Goal: Navigation & Orientation: Find specific page/section

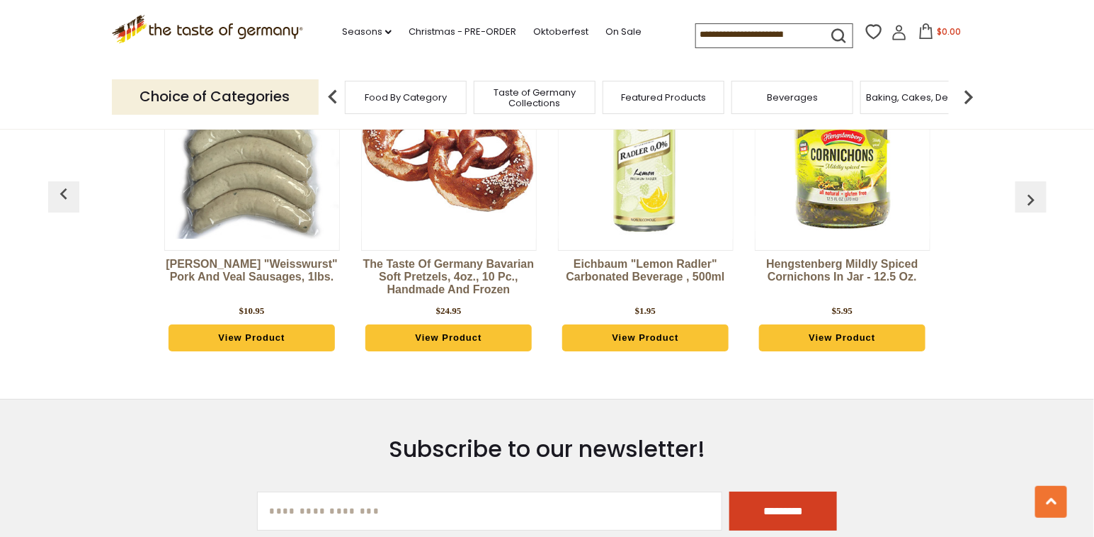
scroll to position [1558, 0]
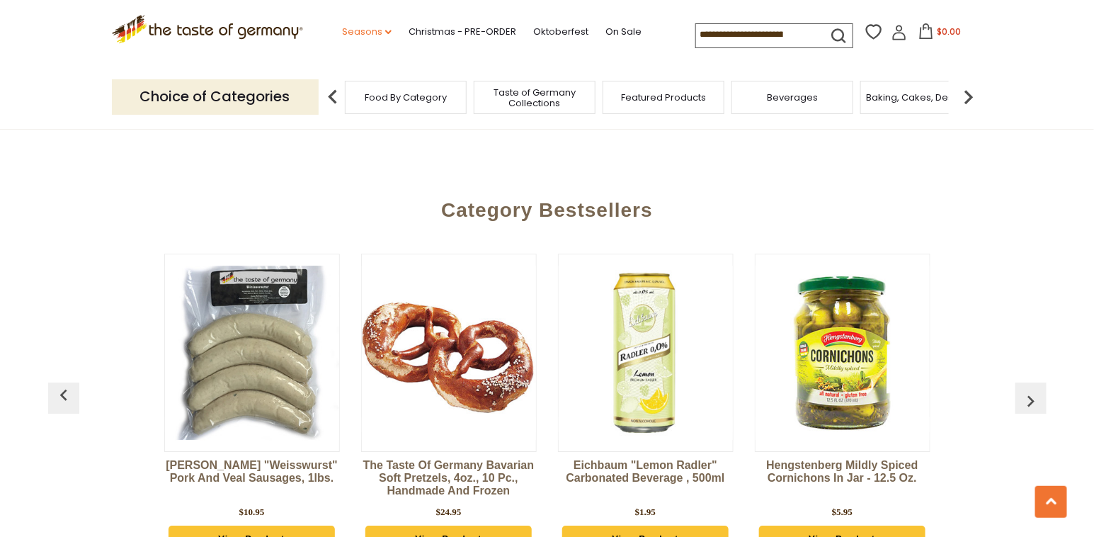
click at [387, 34] on icon "dropdown_arrow" at bounding box center [388, 32] width 6 height 5
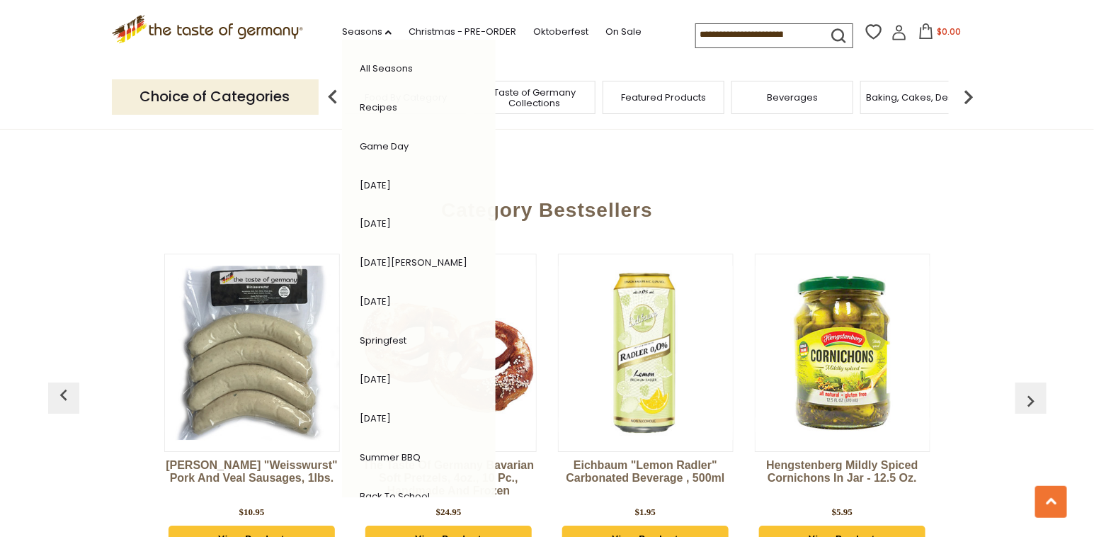
click at [239, 31] on icon ".st0{fill:#EDD300;} .st1{fill:#D33E21;}" at bounding box center [208, 29] width 192 height 29
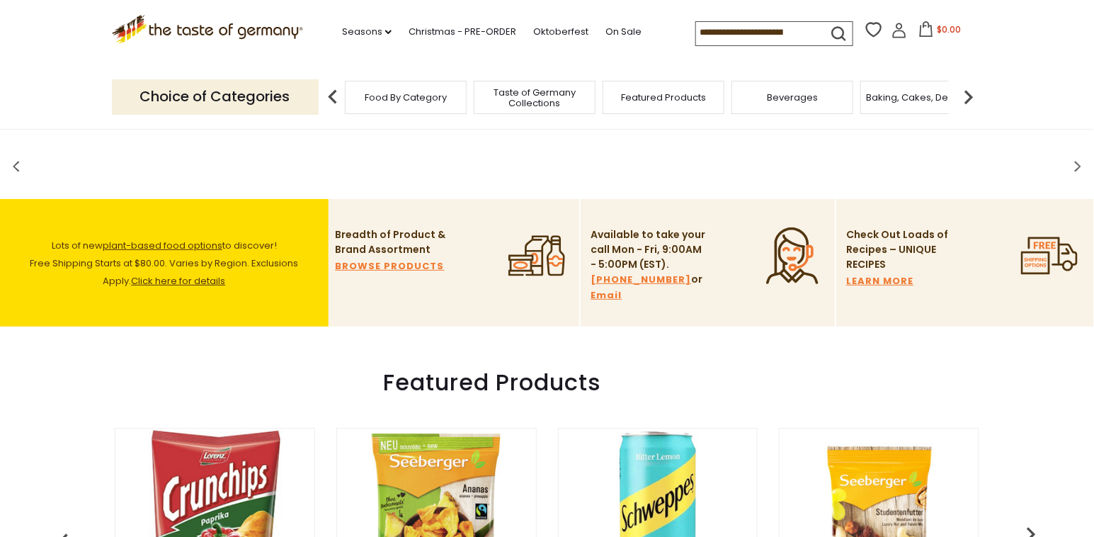
click at [329, 96] on img at bounding box center [333, 97] width 28 height 28
click at [385, 96] on span "Food By Category" at bounding box center [406, 97] width 82 height 11
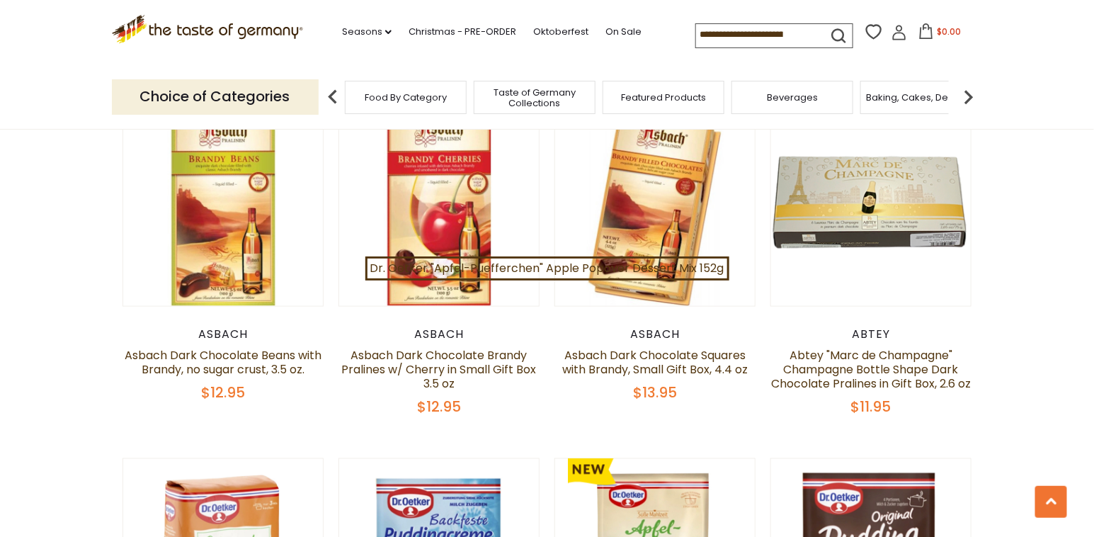
scroll to position [2621, 0]
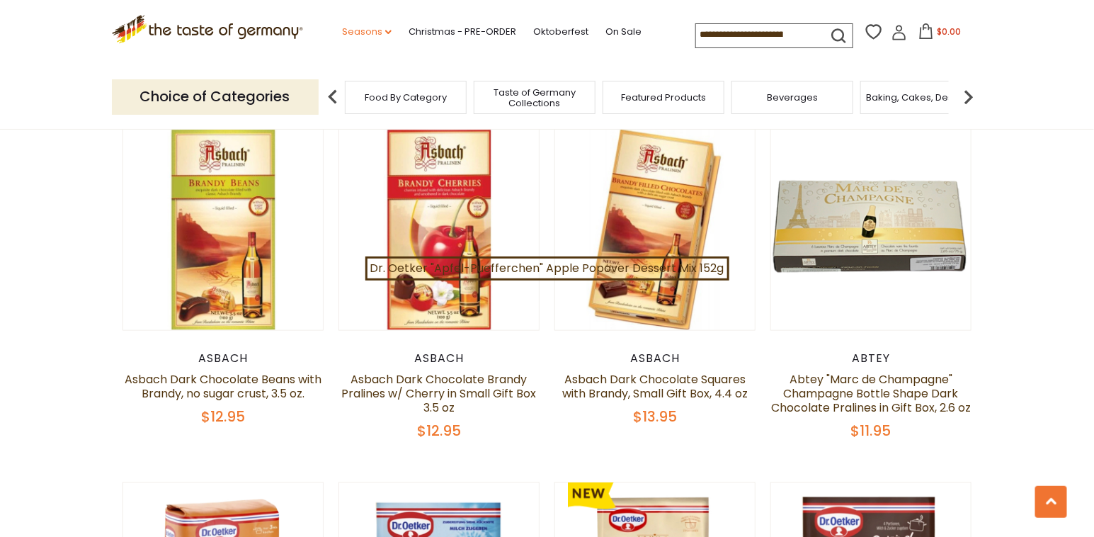
click at [387, 31] on icon at bounding box center [388, 32] width 6 height 4
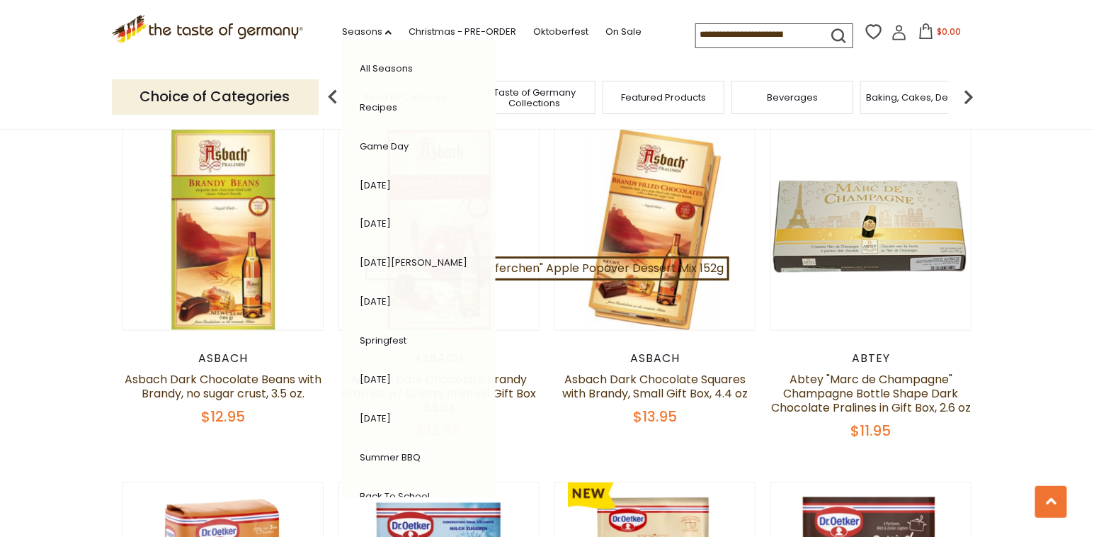
click at [385, 221] on link "[DATE]" at bounding box center [375, 223] width 31 height 13
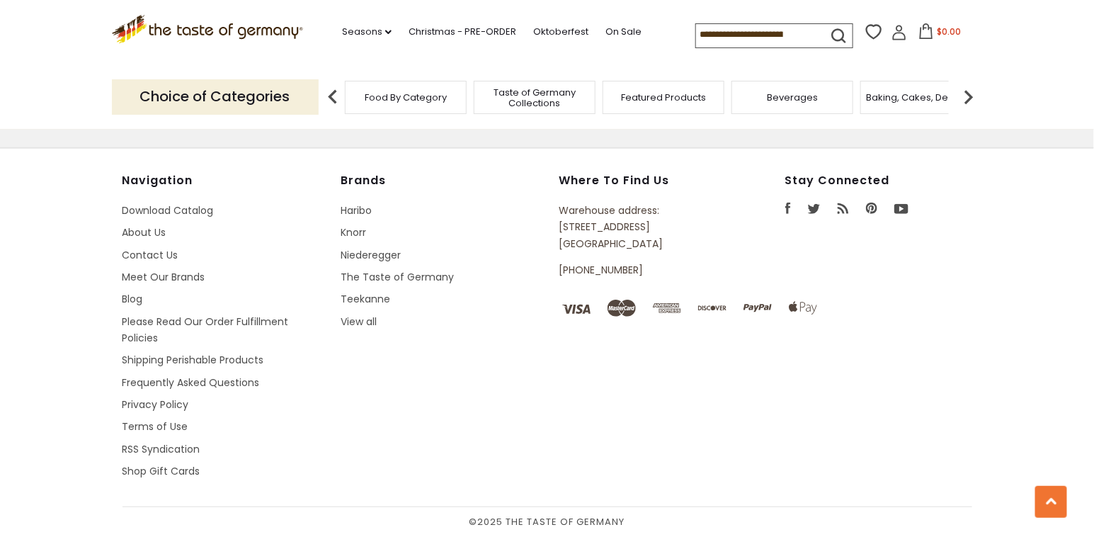
scroll to position [4548, 0]
click at [349, 292] on link "Teekanne" at bounding box center [366, 299] width 50 height 14
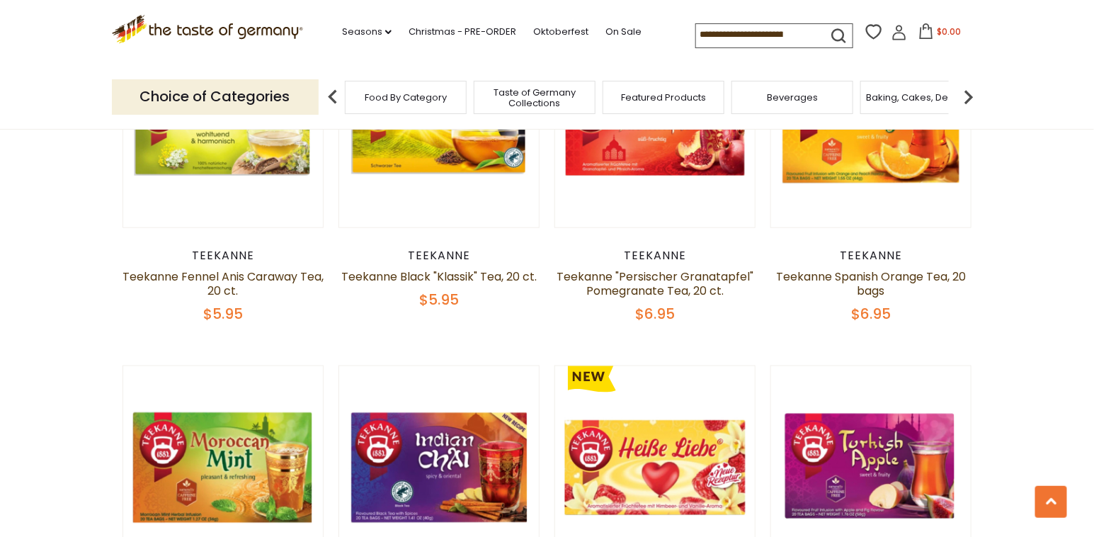
scroll to position [2691, 0]
